Goal: Task Accomplishment & Management: Manage account settings

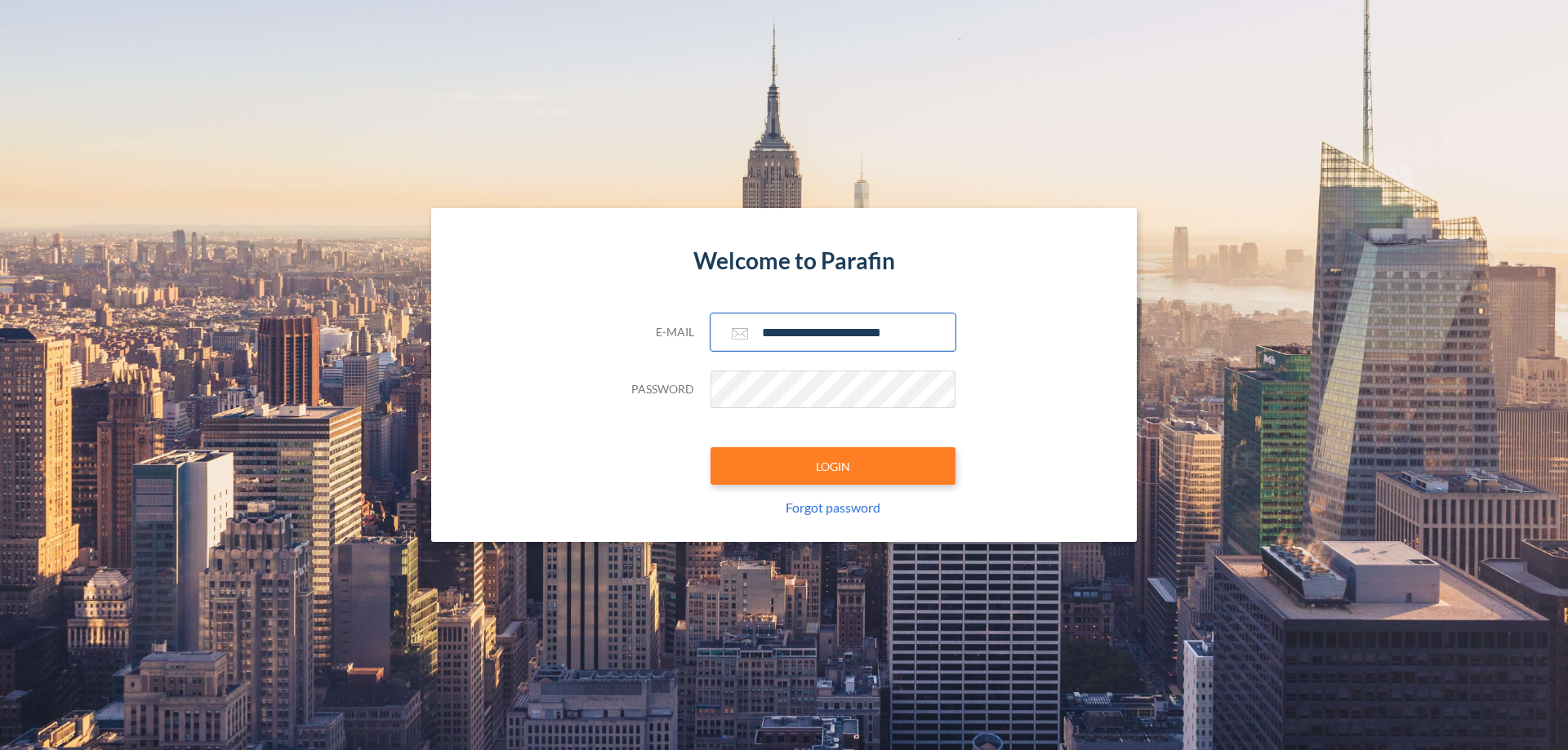
type input "**********"
click at [833, 466] on button "LOGIN" at bounding box center [833, 465] width 245 height 37
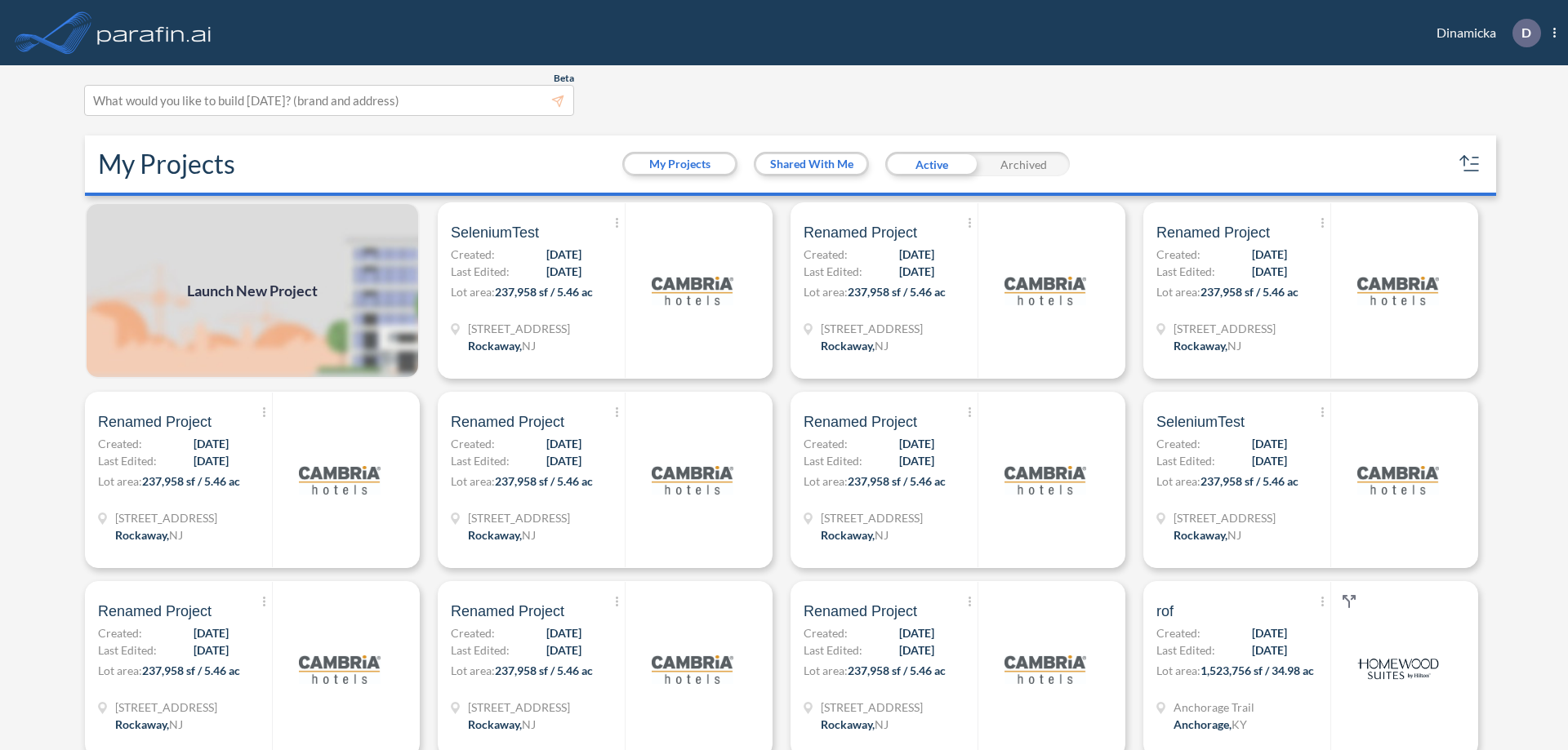
scroll to position [4, 0]
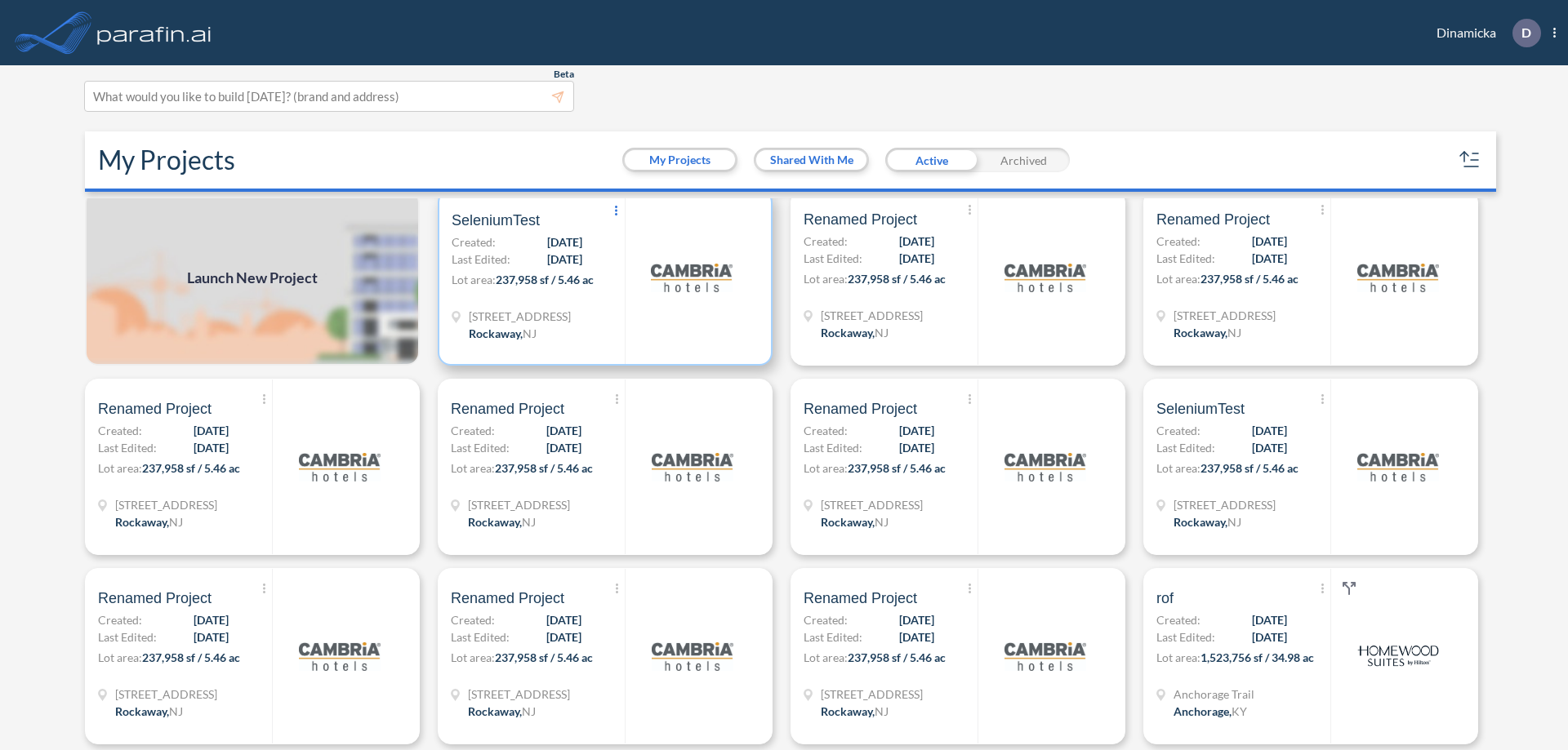
click at [615, 212] on icon at bounding box center [616, 211] width 2 height 10
